Goal: Communication & Community: Answer question/provide support

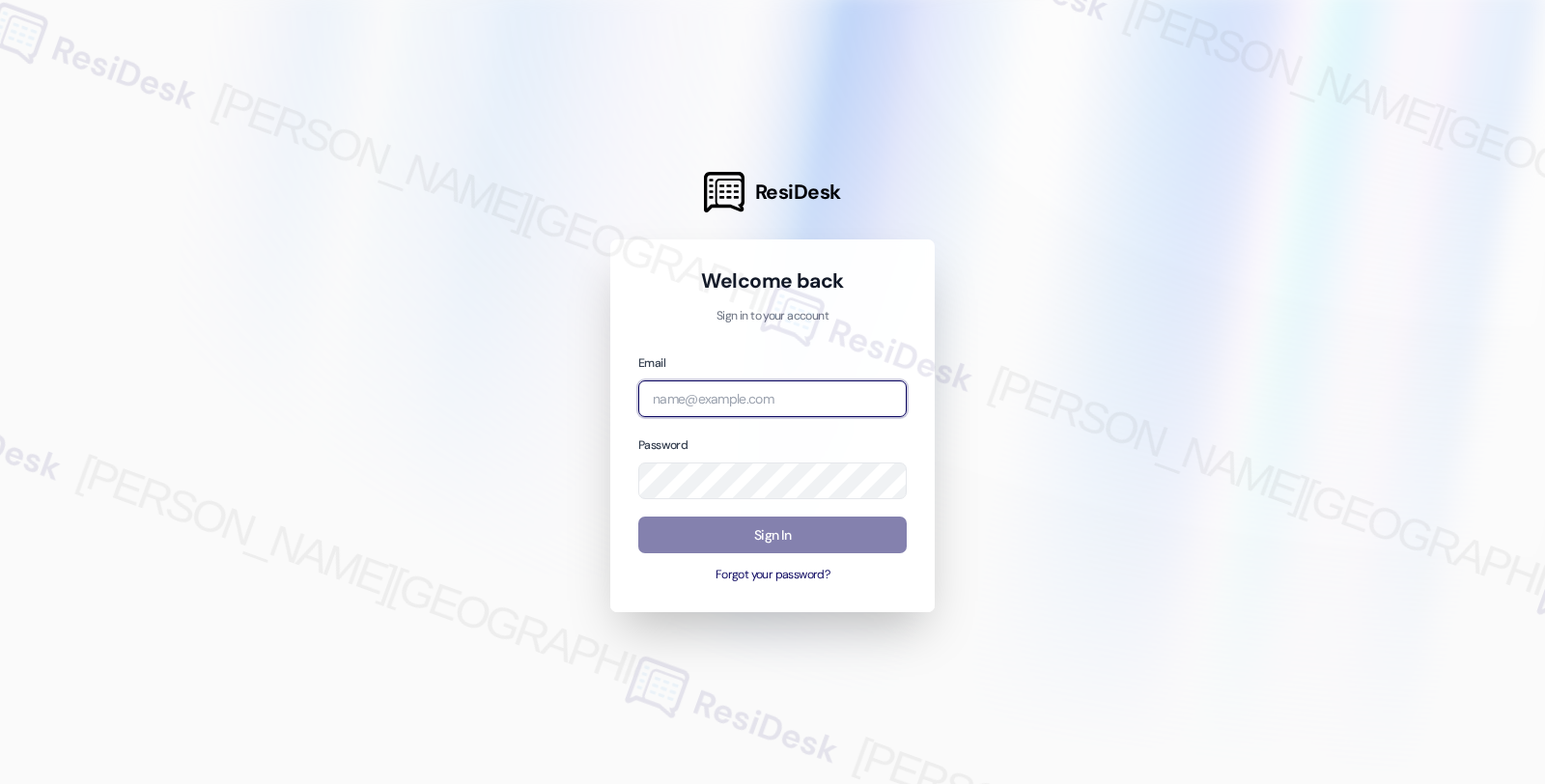
click at [836, 401] on input "email" at bounding box center [772, 398] width 268 height 38
type input "automated-surveys-balfour_beatty_communities-fides.[PERSON_NAME]@balfour_beatty…"
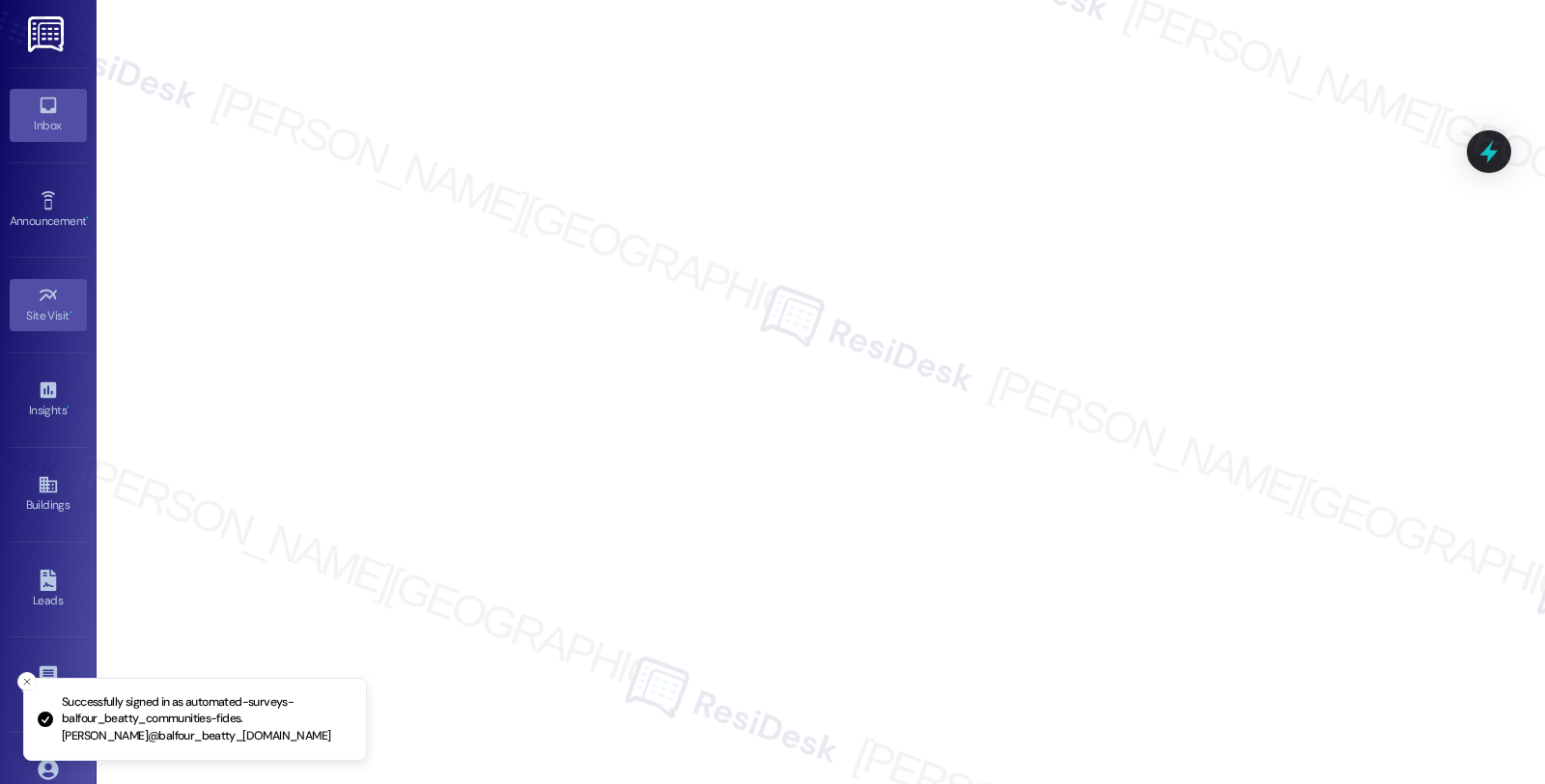
click at [32, 121] on div "Inbox" at bounding box center [48, 126] width 97 height 19
